Goal: Task Accomplishment & Management: Manage account settings

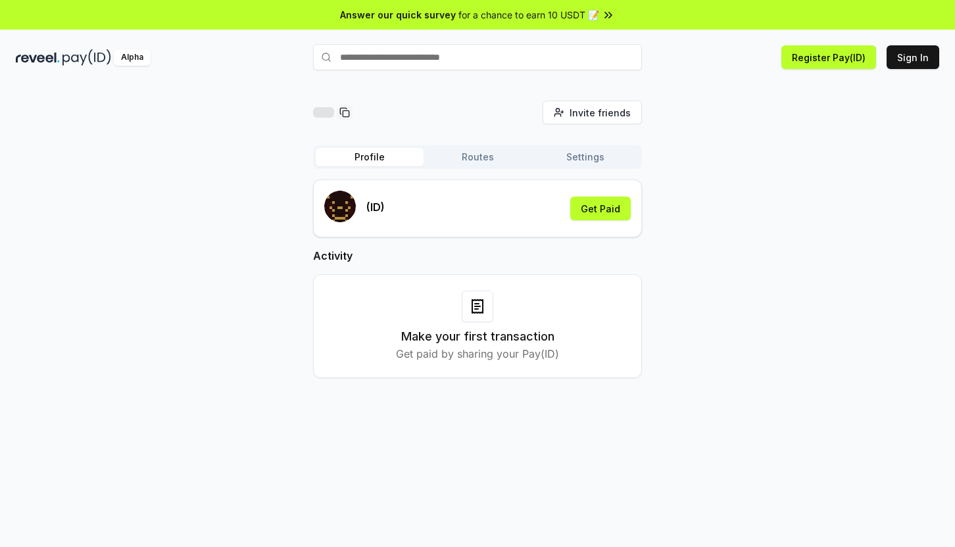
click at [483, 305] on icon at bounding box center [477, 306] width 11 height 13
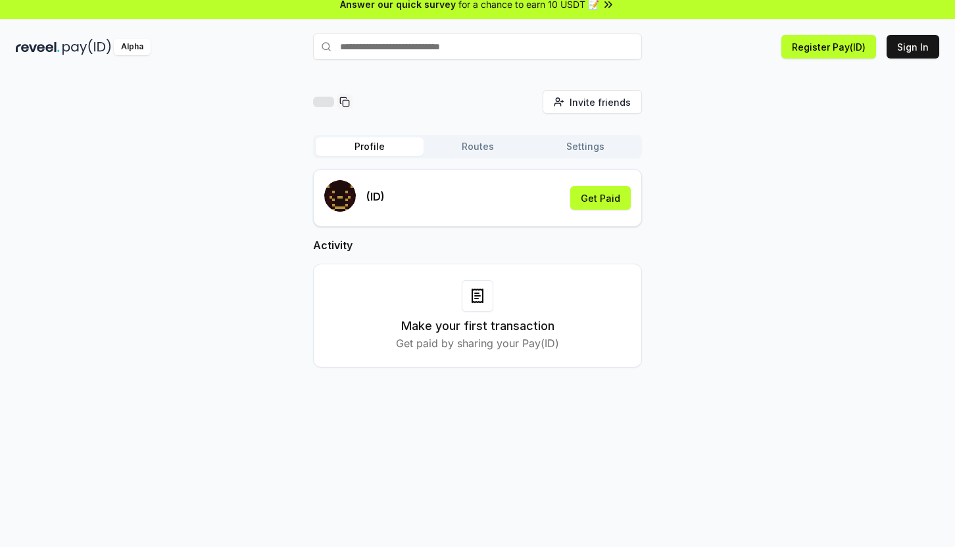
scroll to position [12, 0]
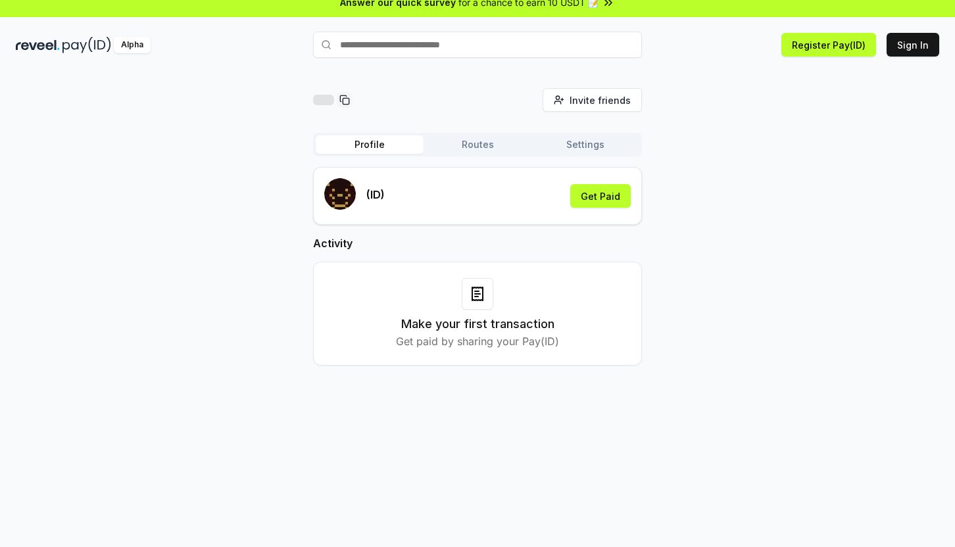
click at [562, 143] on button "Settings" at bounding box center [585, 144] width 108 height 18
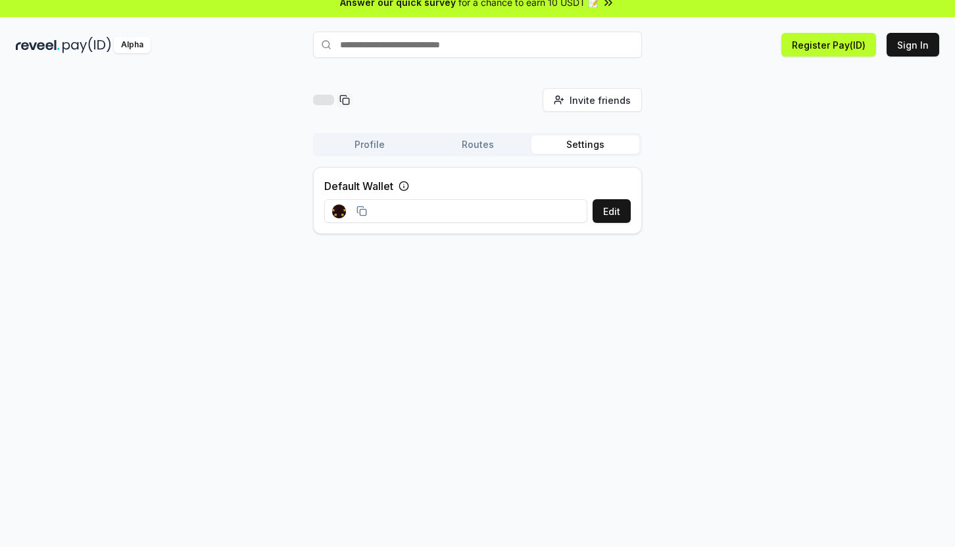
click at [497, 146] on button "Routes" at bounding box center [478, 144] width 108 height 18
click at [429, 142] on button "Routes" at bounding box center [478, 144] width 108 height 18
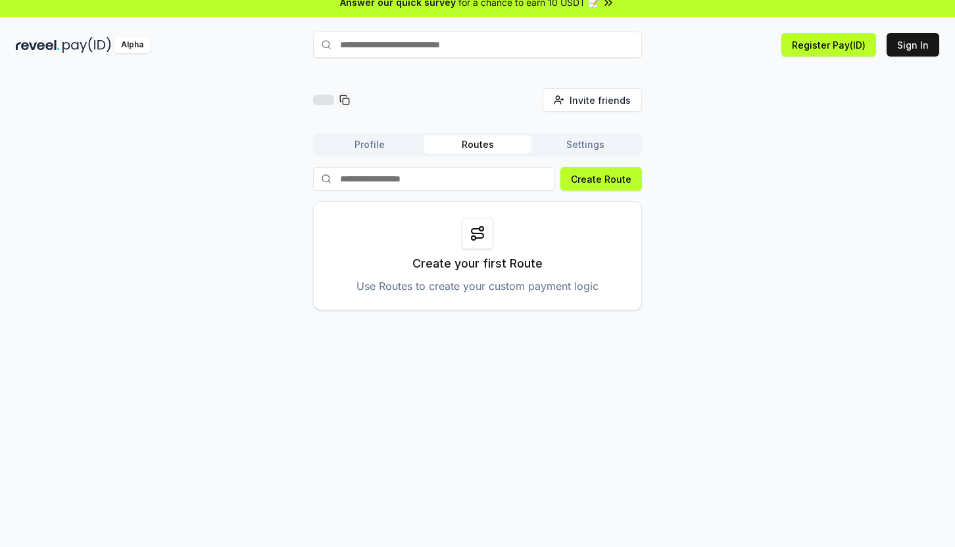
click at [379, 147] on button "Profile" at bounding box center [370, 144] width 108 height 18
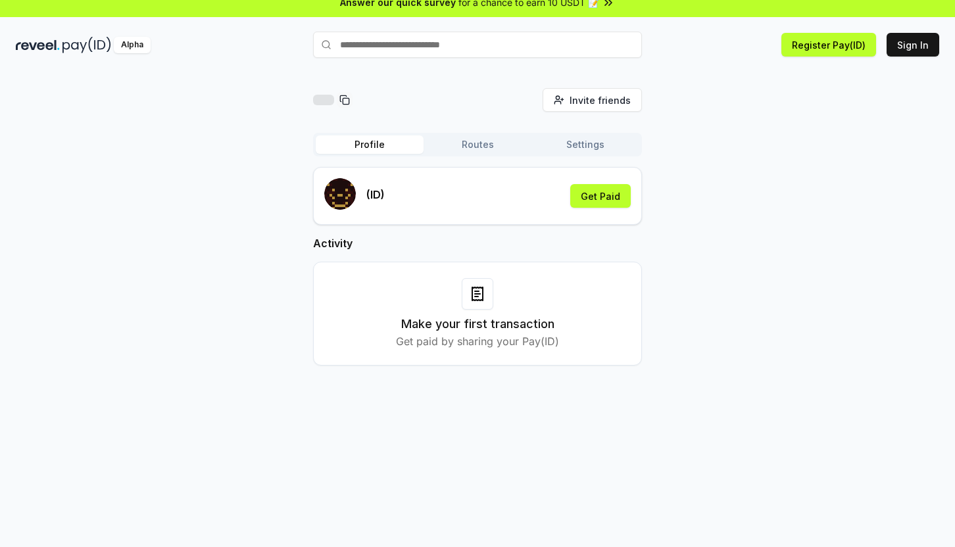
click at [343, 101] on icon at bounding box center [344, 100] width 11 height 11
